Goal: Task Accomplishment & Management: Complete application form

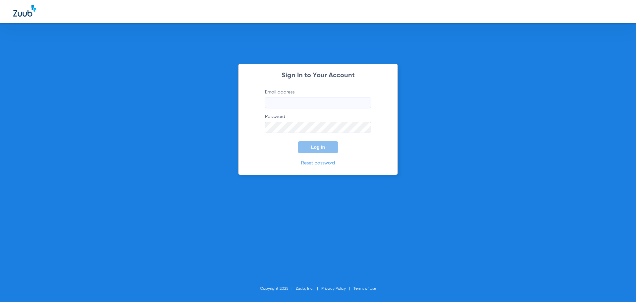
click at [289, 100] on input "Email address" at bounding box center [318, 102] width 106 height 11
type input "f"
type input "a"
type input "[EMAIL_ADDRESS][DOMAIN_NAME]"
click at [312, 146] on span "Log In" at bounding box center [318, 146] width 14 height 5
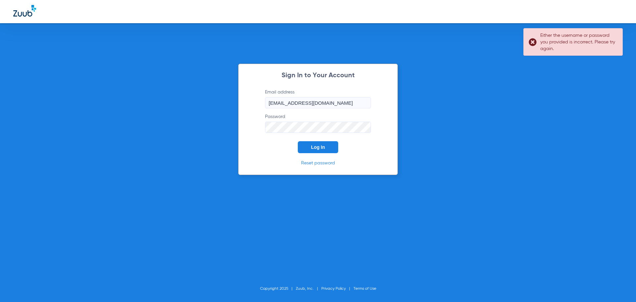
click at [240, 121] on div "Sign In to Your Account Email address [EMAIL_ADDRESS][DOMAIN_NAME] Password Log…" at bounding box center [318, 119] width 160 height 111
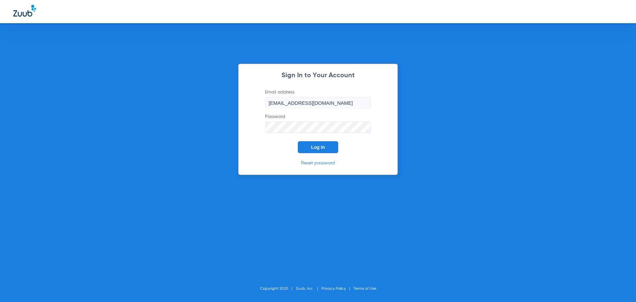
click at [339, 148] on form "Email address [EMAIL_ADDRESS][DOMAIN_NAME] Password Log In" at bounding box center [318, 121] width 126 height 64
click at [334, 148] on button "Log In" at bounding box center [318, 147] width 40 height 12
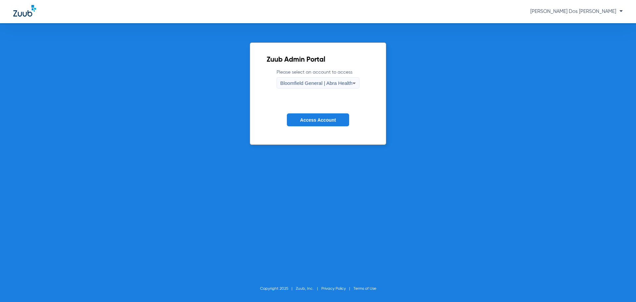
click at [300, 124] on button "Access Account" at bounding box center [318, 119] width 62 height 13
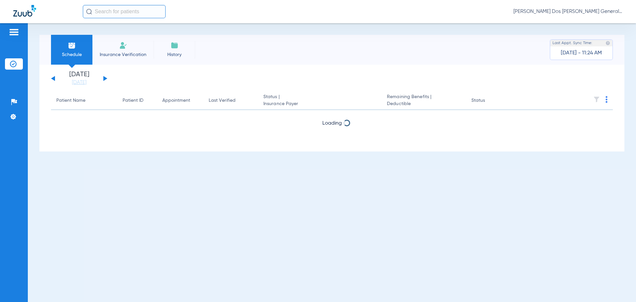
click at [138, 52] on span "Insurance Verification" at bounding box center [122, 54] width 51 height 7
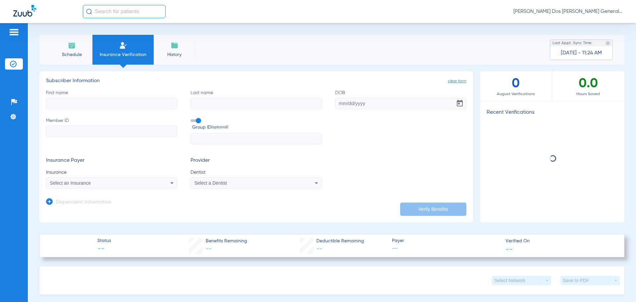
click at [144, 103] on input "First name" at bounding box center [111, 103] width 131 height 11
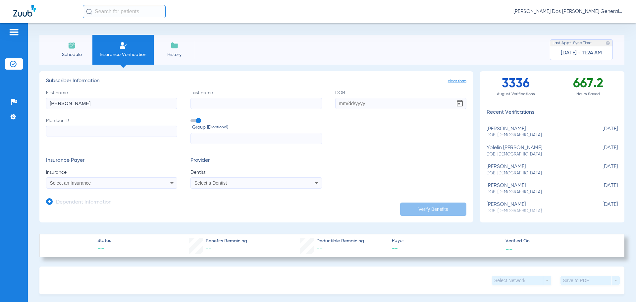
type input "[PERSON_NAME]"
click at [217, 102] on input "Last name" at bounding box center [256, 103] width 131 height 11
click at [203, 104] on input "Last name Required" at bounding box center [256, 103] width 131 height 11
click at [238, 101] on input "Last name Required" at bounding box center [256, 103] width 131 height 11
type input "CONDEMAITA"
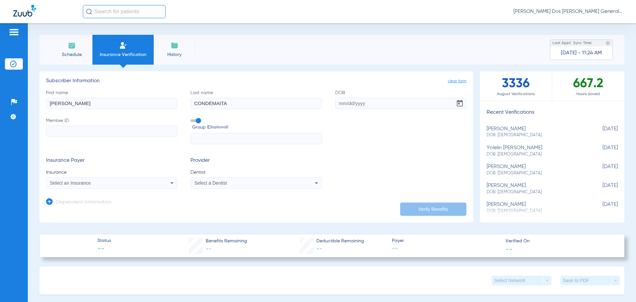
click at [335, 105] on input "DOB" at bounding box center [400, 103] width 131 height 11
type input "[DATE]"
click at [124, 130] on input "Member ID" at bounding box center [111, 131] width 131 height 11
click at [104, 125] on label "Member ID Required" at bounding box center [111, 130] width 131 height 27
click at [104, 126] on input "Member ID Required" at bounding box center [111, 131] width 131 height 11
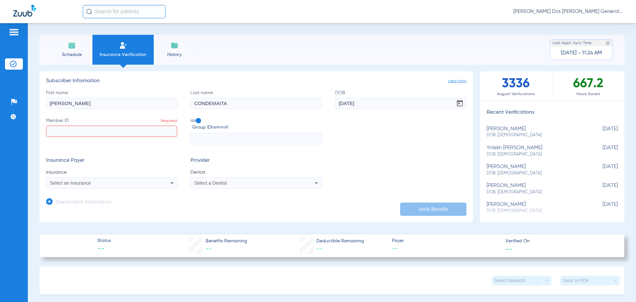
drag, startPoint x: 104, startPoint y: 125, endPoint x: 82, endPoint y: 132, distance: 23.6
click at [82, 132] on input "Member ID Required" at bounding box center [111, 131] width 131 height 11
paste input "U84923549 01"
type input "U84923549 01"
click at [198, 139] on input "text" at bounding box center [256, 138] width 131 height 11
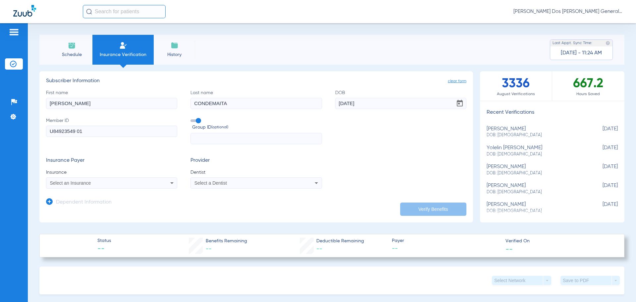
click at [230, 138] on input "text" at bounding box center [256, 138] width 131 height 11
paste input "3203360"
type input "3203360"
click at [96, 180] on div "Select an Insurance" at bounding box center [111, 183] width 131 height 8
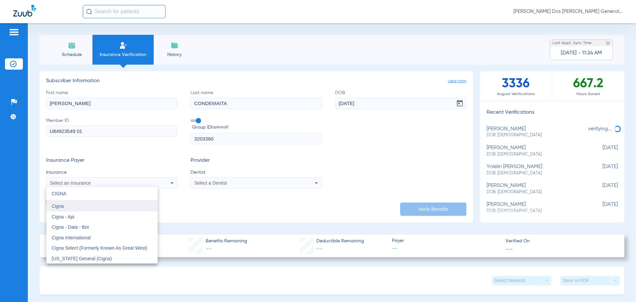
type input "CIGNA"
click at [76, 207] on mat-option "Cigna" at bounding box center [101, 206] width 111 height 11
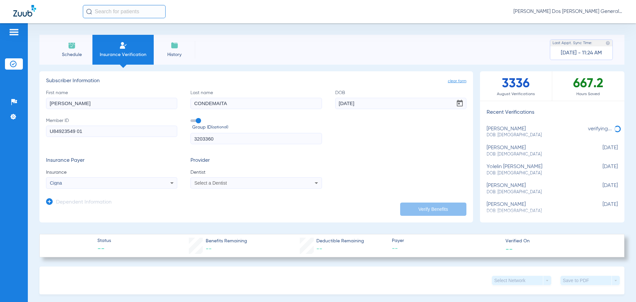
click at [235, 178] on mat-select "Select a Dentist" at bounding box center [256, 182] width 131 height 11
click at [230, 186] on div "Select a Dentist" at bounding box center [256, 183] width 131 height 8
type input "HAN KI"
click at [229, 207] on span "[PERSON_NAME] 1922773746" at bounding box center [227, 206] width 65 height 5
click at [419, 212] on button "Verify Benefits" at bounding box center [433, 208] width 66 height 13
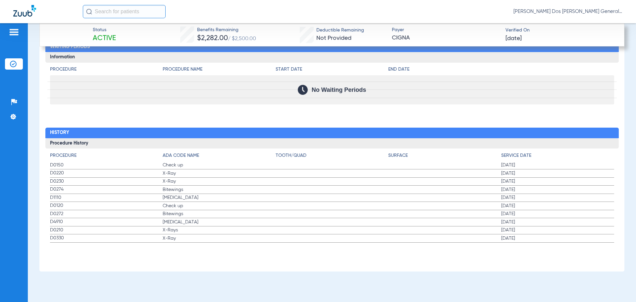
scroll to position [878, 0]
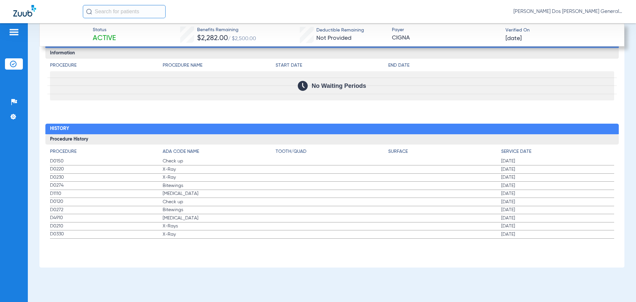
drag, startPoint x: 497, startPoint y: 162, endPoint x: 483, endPoint y: 240, distance: 79.4
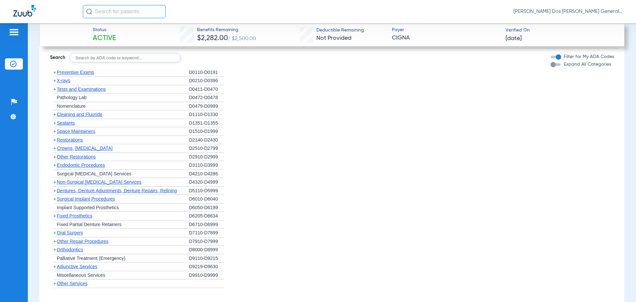
scroll to position [613, 0]
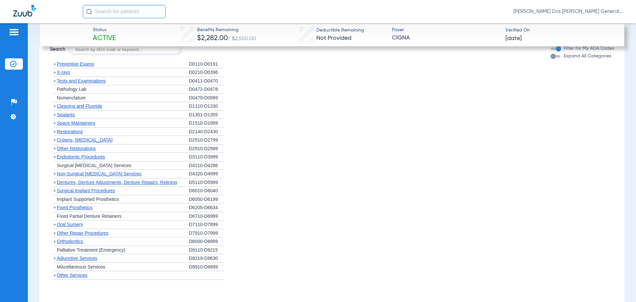
click at [62, 71] on span "X-rays" at bounding box center [63, 72] width 13 height 5
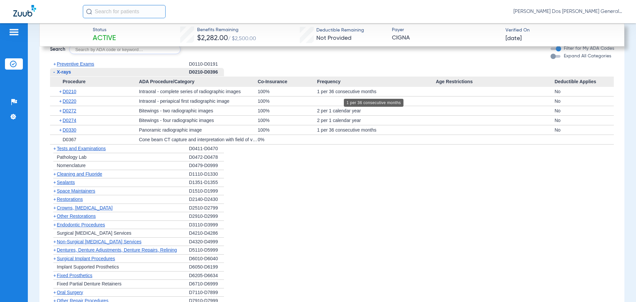
drag, startPoint x: 324, startPoint y: 93, endPoint x: 362, endPoint y: 96, distance: 38.2
click at [362, 96] on div "1 per 36 consecutive months" at bounding box center [376, 91] width 119 height 9
click at [306, 108] on div "100%" at bounding box center [287, 110] width 59 height 9
drag, startPoint x: 308, startPoint y: 109, endPoint x: 347, endPoint y: 116, distance: 39.6
click at [347, 116] on app-category-list-item "Procedure ADA Procedure/Category Co-Insurance Frequency Age Restrictions Deduct…" at bounding box center [332, 111] width 564 height 68
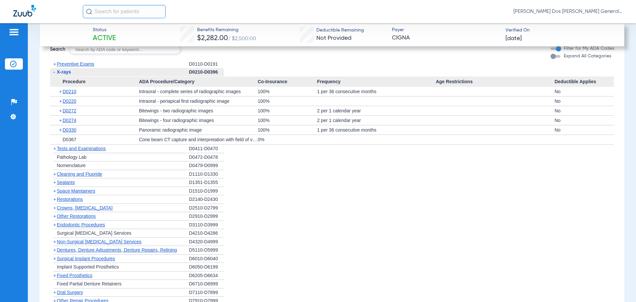
click at [317, 98] on div at bounding box center [376, 100] width 119 height 9
drag, startPoint x: 311, startPoint y: 108, endPoint x: 358, endPoint y: 118, distance: 48.0
click at [358, 118] on app-category-list-item "Procedure ADA Procedure/Category Co-Insurance Frequency Age Restrictions Deduct…" at bounding box center [332, 111] width 564 height 68
click at [428, 264] on li "+ Implant Supported Prosthetics D6050-D6199" at bounding box center [332, 267] width 564 height 9
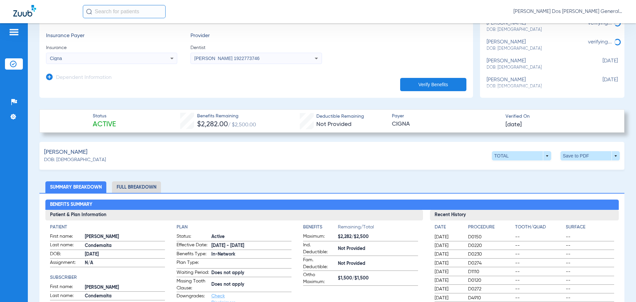
scroll to position [149, 0]
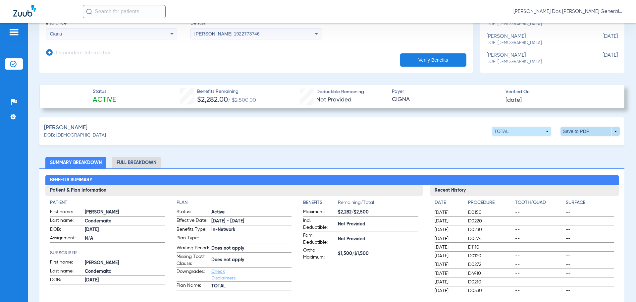
click at [585, 130] on span at bounding box center [590, 131] width 16 height 16
click at [528, 145] on span "Save to PDF" at bounding box center [535, 143] width 26 height 5
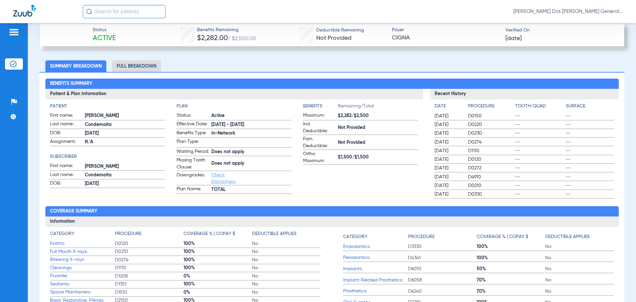
scroll to position [248, 0]
